Goal: Task Accomplishment & Management: Manage account settings

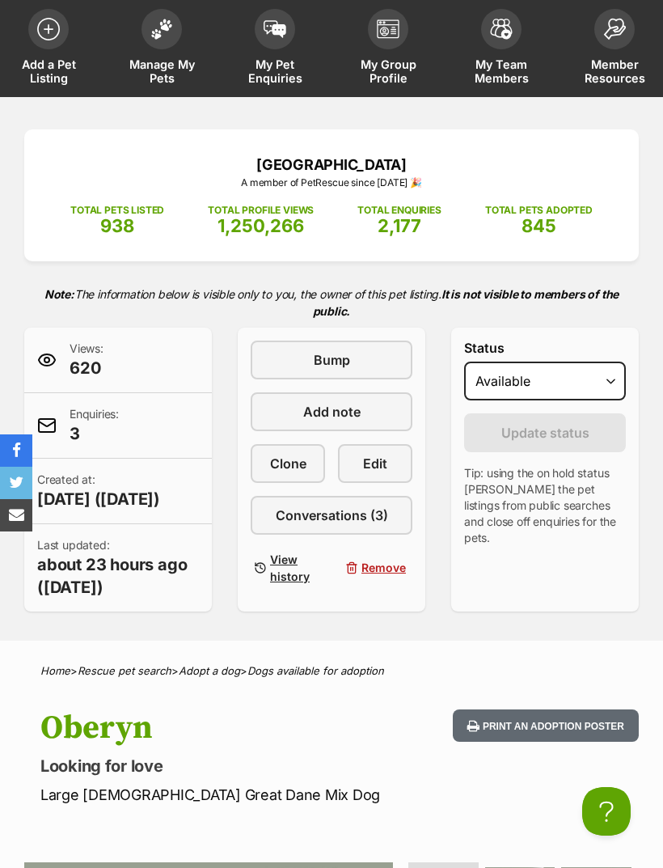
click at [389, 747] on h1 "Oberyn" at bounding box center [224, 728] width 369 height 37
click at [539, 231] on span "845" at bounding box center [539, 225] width 35 height 21
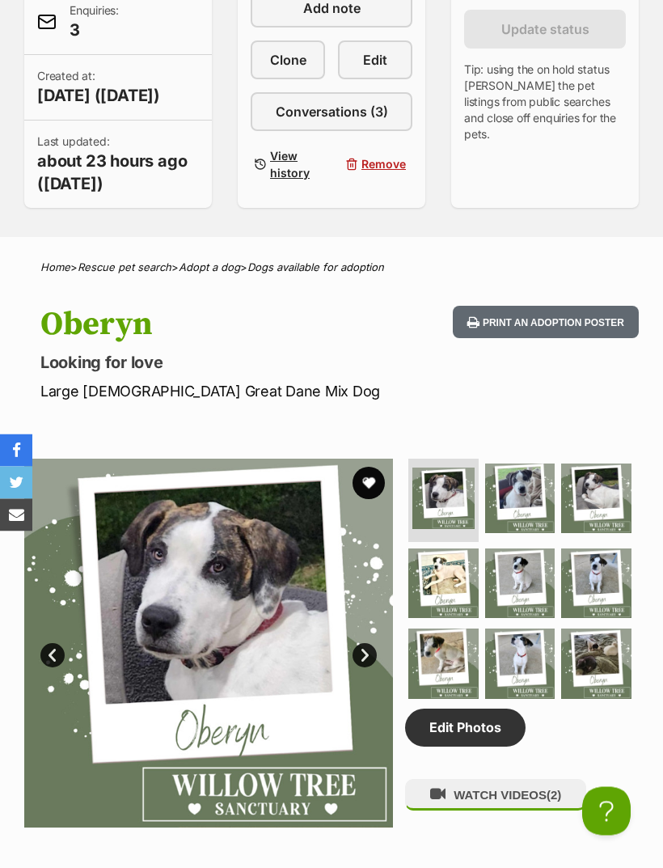
scroll to position [490, 0]
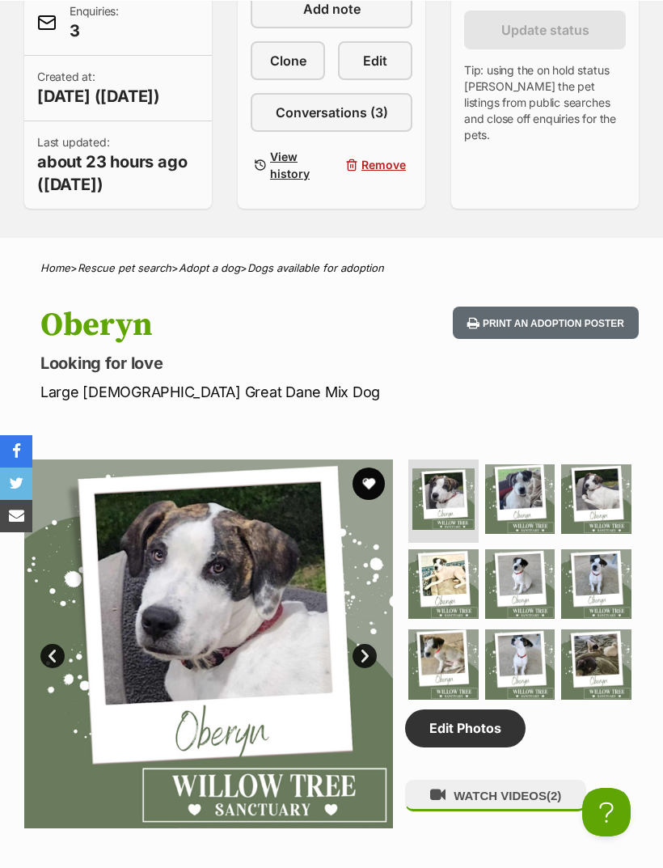
click at [493, 746] on link "Edit Photos" at bounding box center [465, 727] width 121 height 37
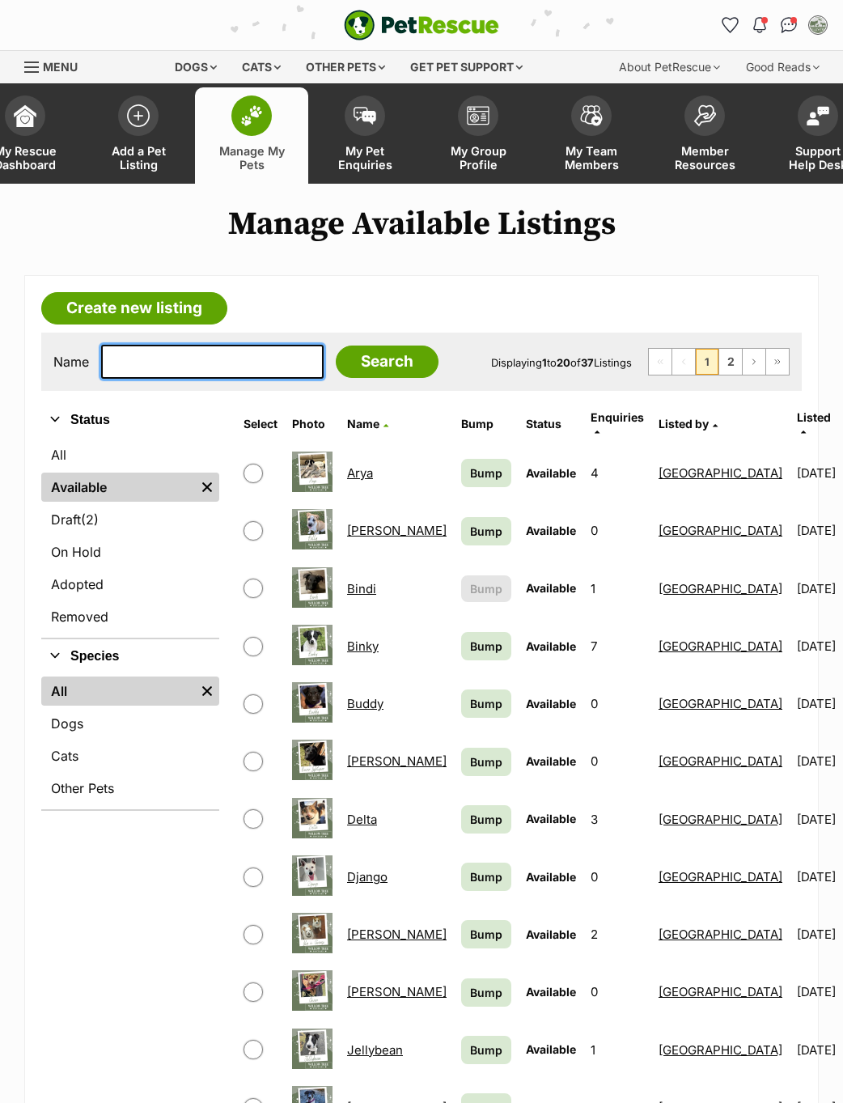
click at [261, 370] on input "text" at bounding box center [212, 362] width 222 height 34
type input "[PERSON_NAME]"
click at [345, 350] on input "Search" at bounding box center [387, 361] width 103 height 32
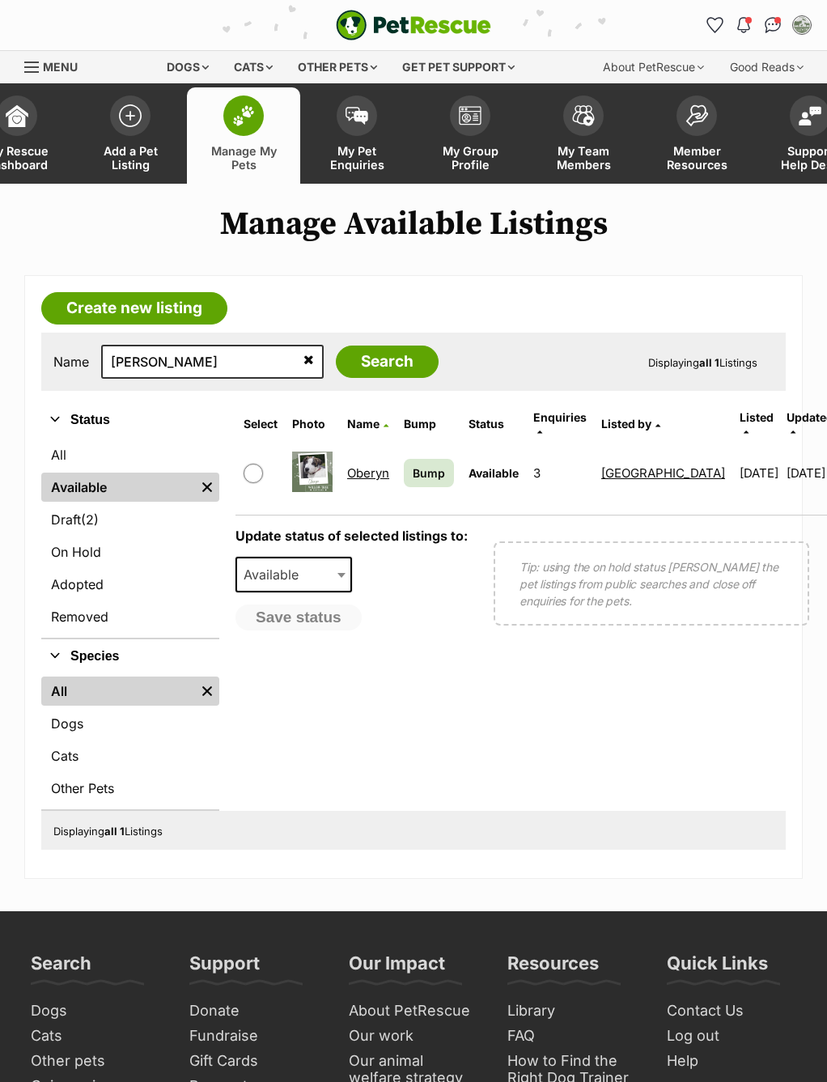
click at [389, 465] on link "Oberyn" at bounding box center [368, 472] width 42 height 15
click at [374, 470] on link "Oberyn" at bounding box center [368, 472] width 42 height 15
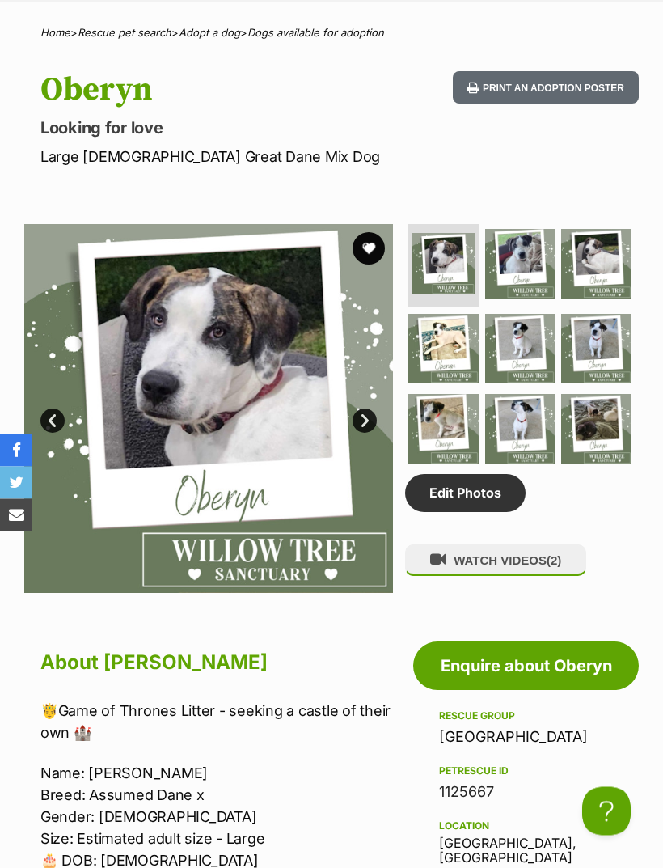
scroll to position [725, 0]
click at [479, 511] on link "Edit Photos" at bounding box center [465, 492] width 121 height 37
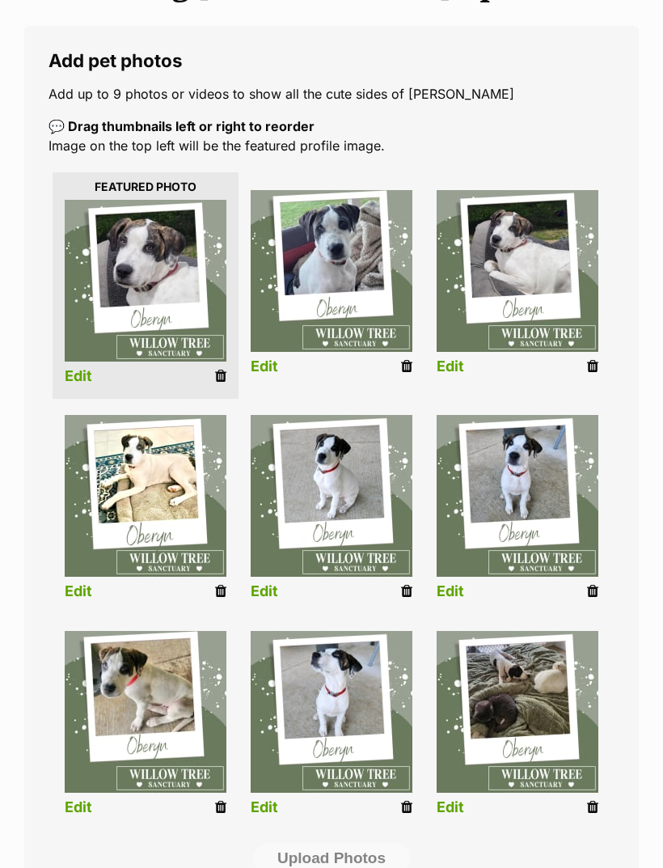
scroll to position [249, 0]
click at [216, 813] on icon at bounding box center [220, 807] width 11 height 15
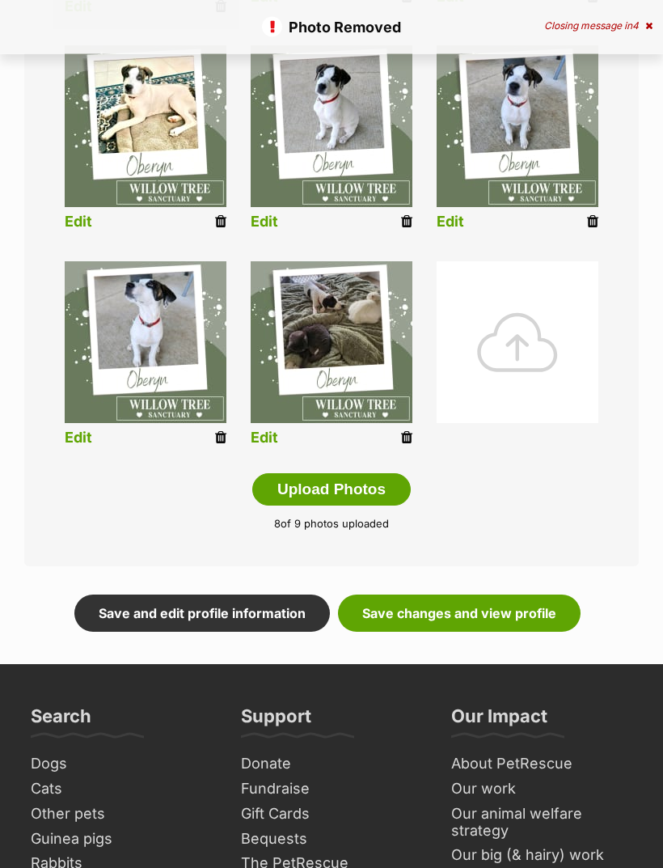
scroll to position [619, 0]
click at [532, 336] on div at bounding box center [518, 342] width 162 height 162
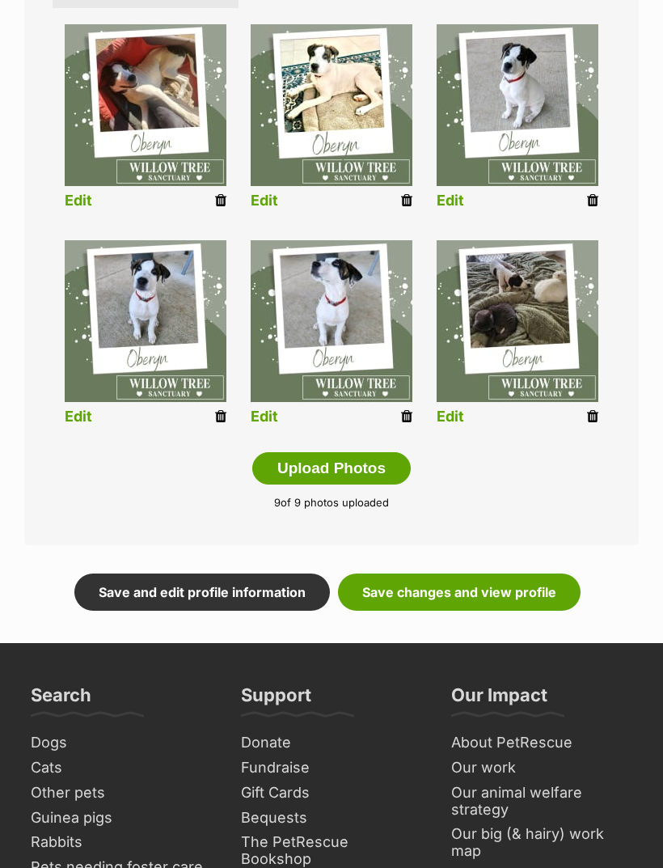
scroll to position [808, 0]
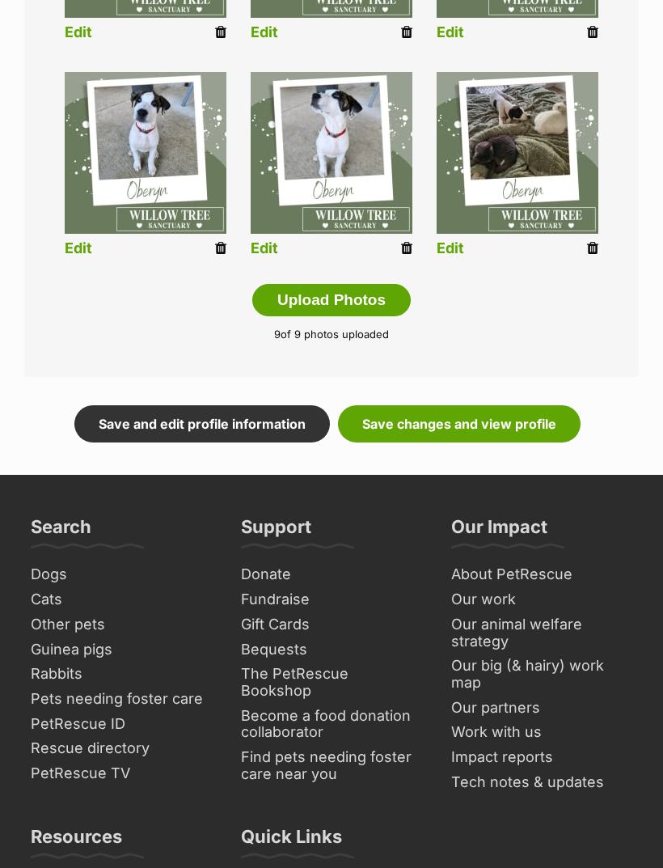
click at [485, 423] on link "Save changes and view profile" at bounding box center [459, 423] width 243 height 37
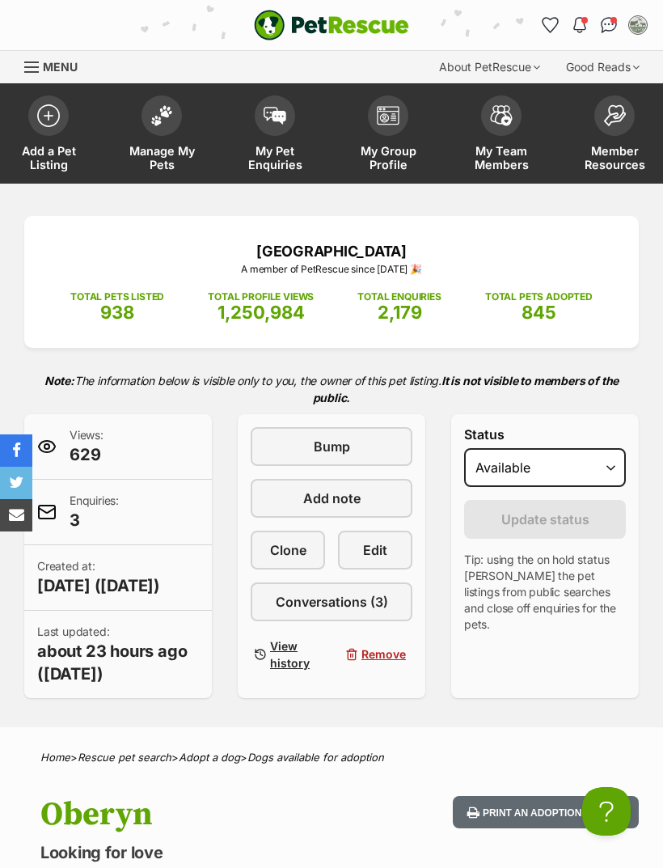
click at [171, 117] on img at bounding box center [161, 115] width 23 height 21
